Goal: Task Accomplishment & Management: Manage account settings

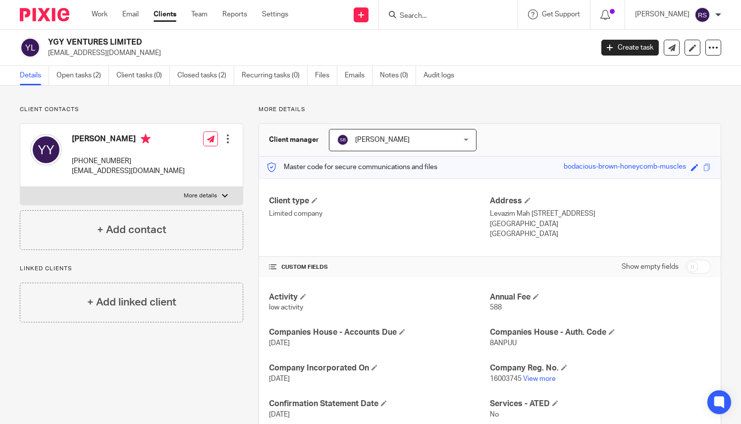
click at [443, 15] on input "Search" at bounding box center [443, 16] width 89 height 9
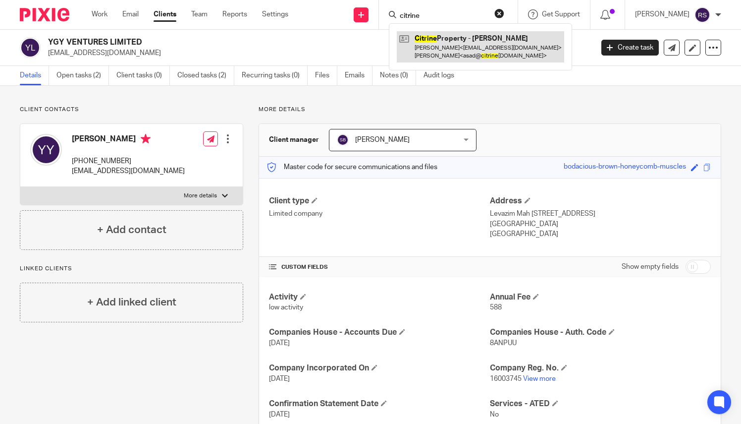
type input "citrine"
click at [461, 40] on link at bounding box center [480, 46] width 167 height 31
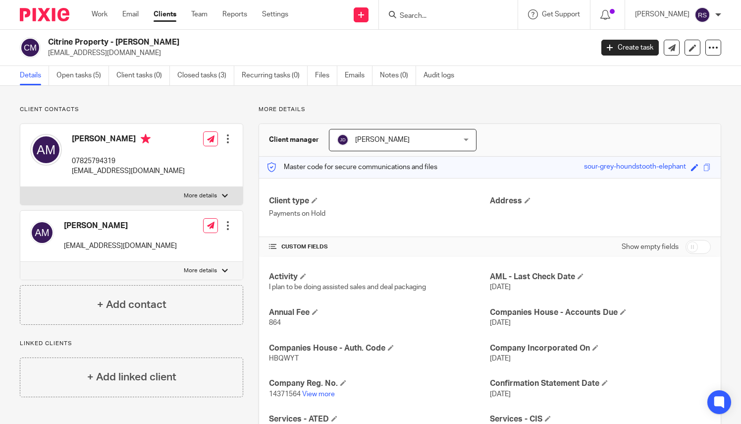
click at [700, 242] on input "checkbox" at bounding box center [698, 247] width 25 height 14
checkbox input "true"
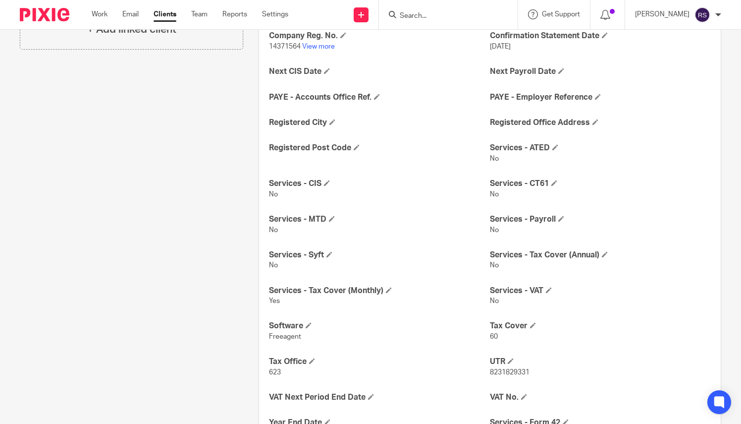
scroll to position [457, 0]
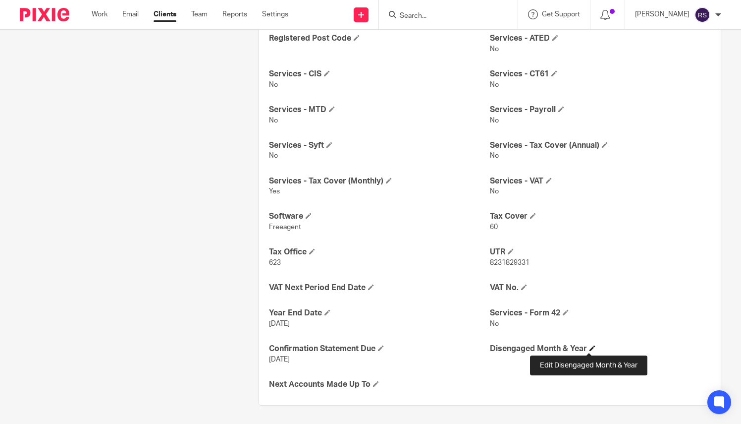
click at [590, 346] on span at bounding box center [593, 348] width 6 height 6
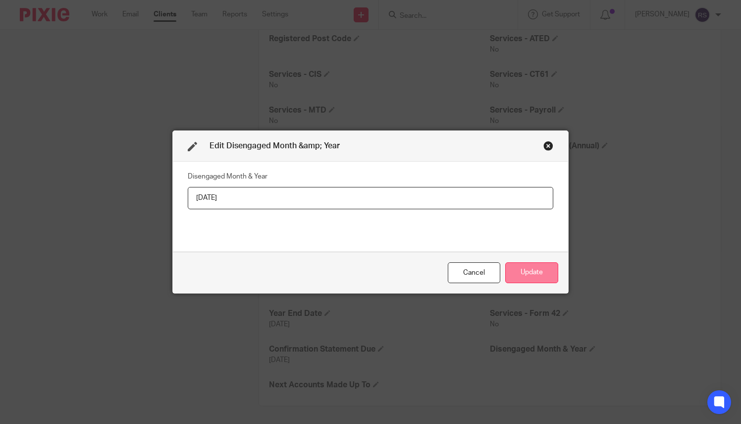
type input "[DATE]"
click at [530, 265] on button "Update" at bounding box center [531, 272] width 53 height 21
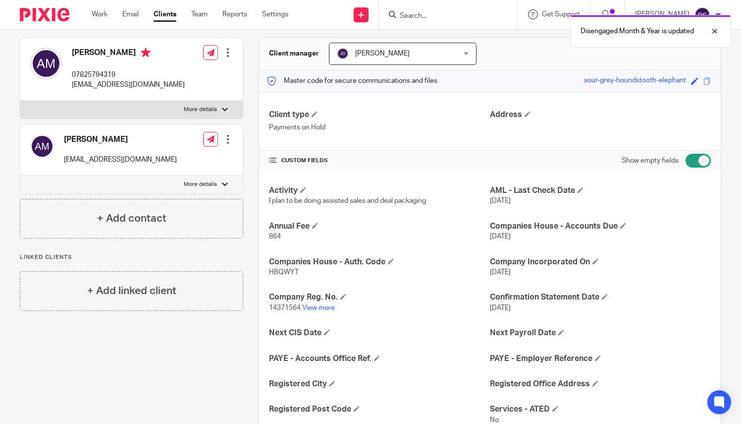
scroll to position [0, 0]
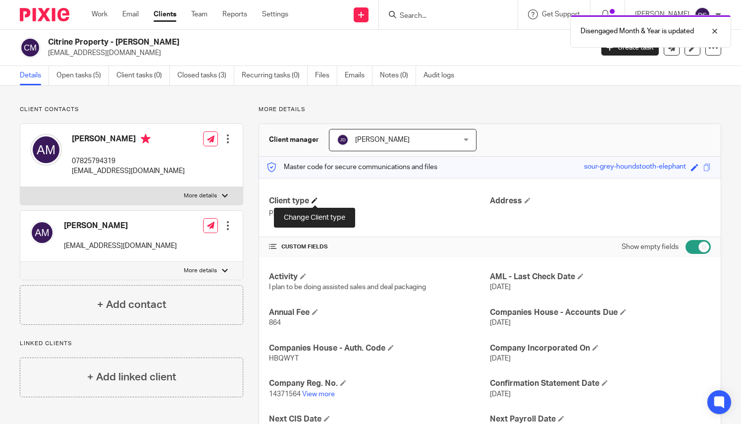
click at [317, 199] on span at bounding box center [315, 200] width 6 height 6
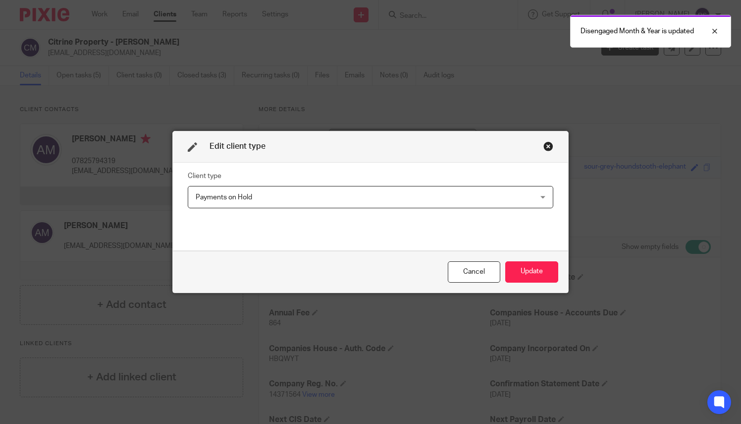
click at [317, 199] on span "Payments on Hold" at bounding box center [339, 196] width 286 height 21
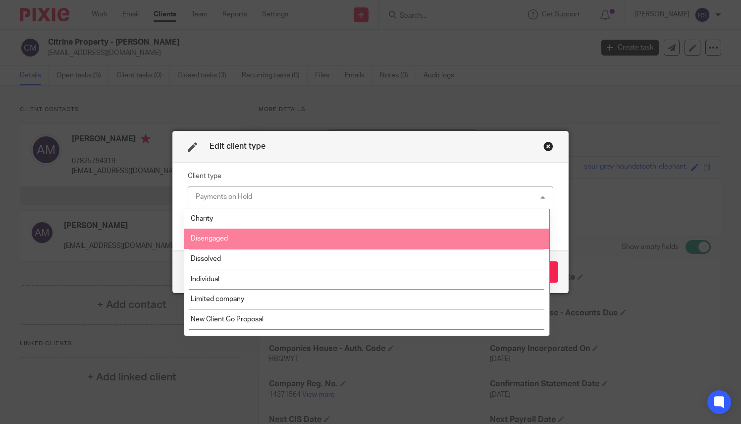
click at [256, 238] on li "Disengaged" at bounding box center [366, 238] width 365 height 20
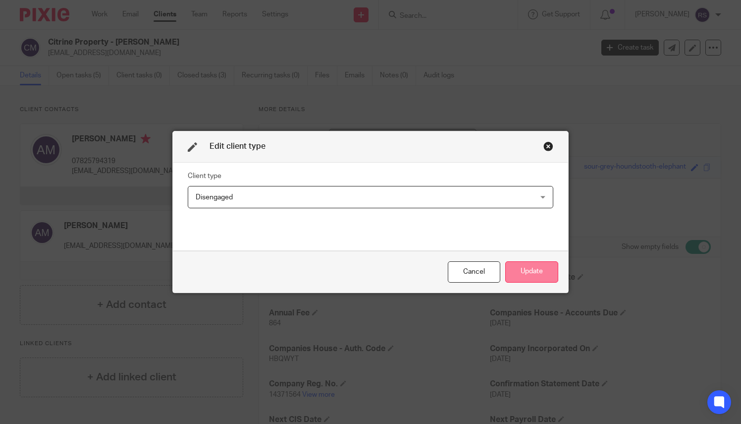
click at [528, 265] on button "Update" at bounding box center [531, 271] width 53 height 21
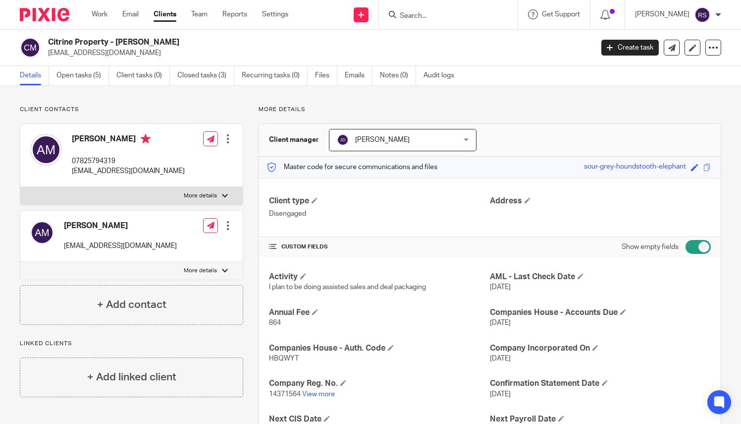
click at [445, 18] on input "Search" at bounding box center [443, 16] width 89 height 9
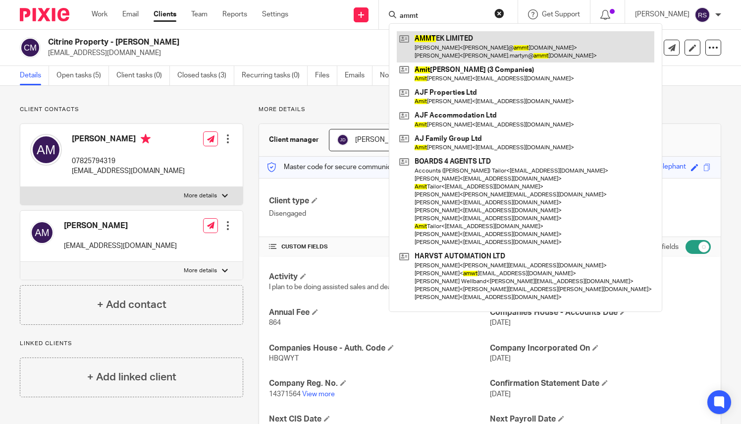
type input "ammt"
click at [464, 54] on link at bounding box center [526, 46] width 258 height 31
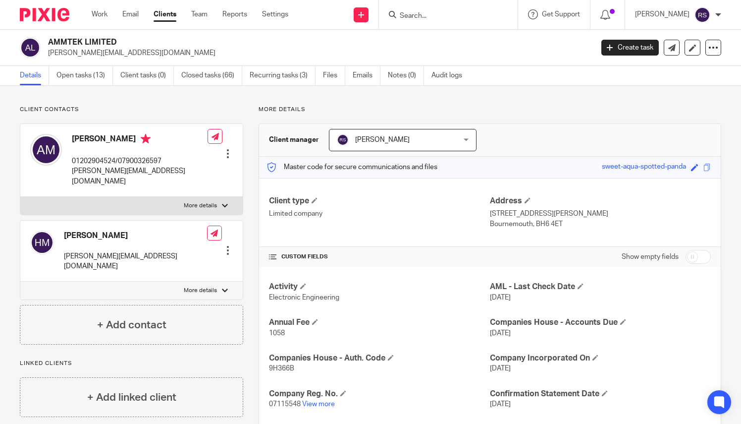
click at [445, 18] on input "Search" at bounding box center [443, 16] width 89 height 9
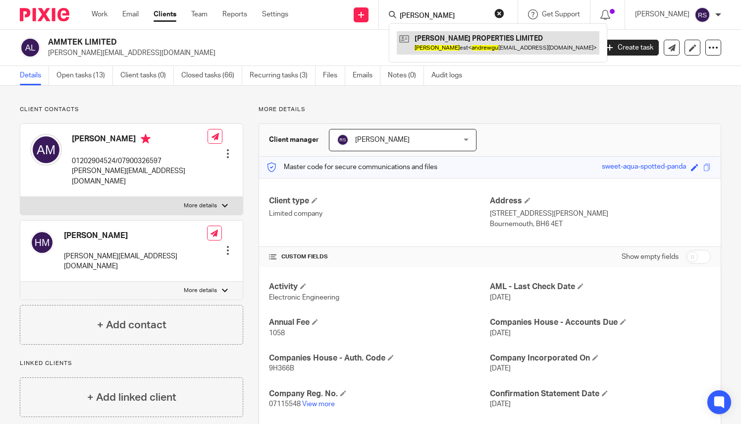
type input "andrew gu"
